Goal: Use online tool/utility: Use online tool/utility

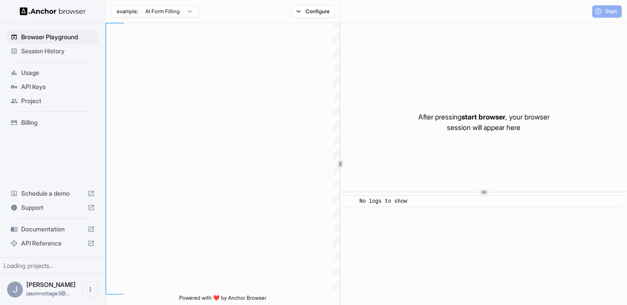
scroll to position [55, 0]
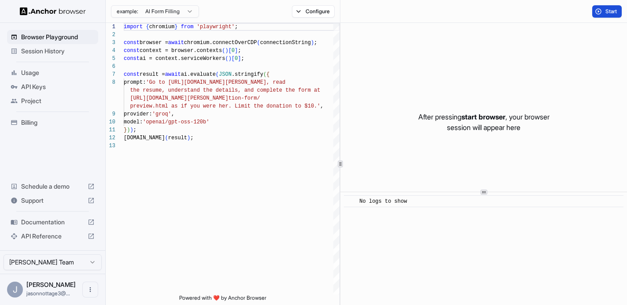
click at [612, 11] on span "Start" at bounding box center [611, 11] width 12 height 7
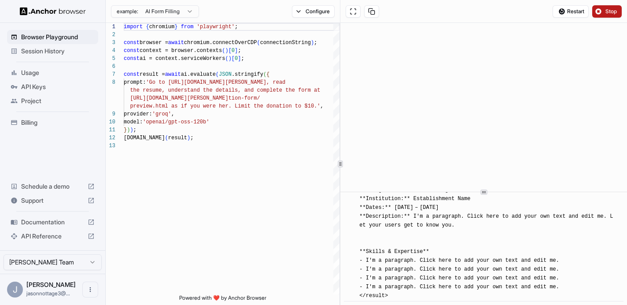
scroll to position [1600, 0]
